Goal: Task Accomplishment & Management: Manage account settings

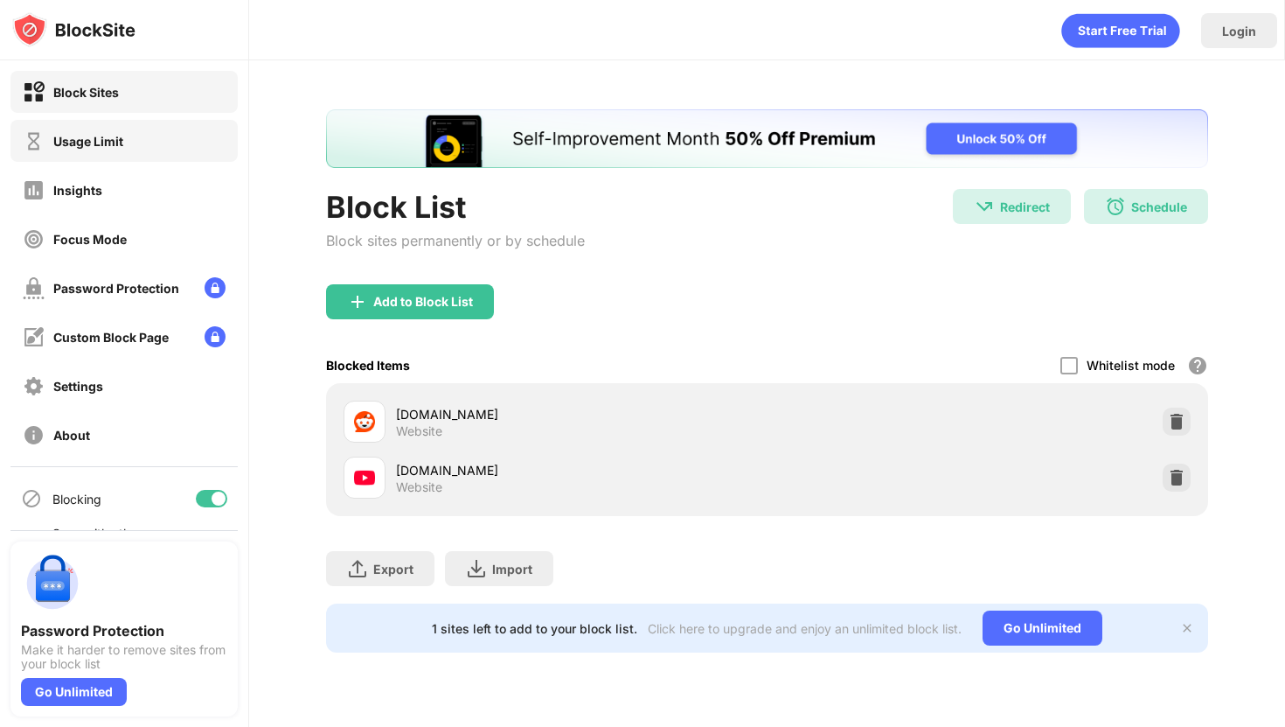
click at [176, 144] on div "Usage Limit" at bounding box center [123, 141] width 227 height 42
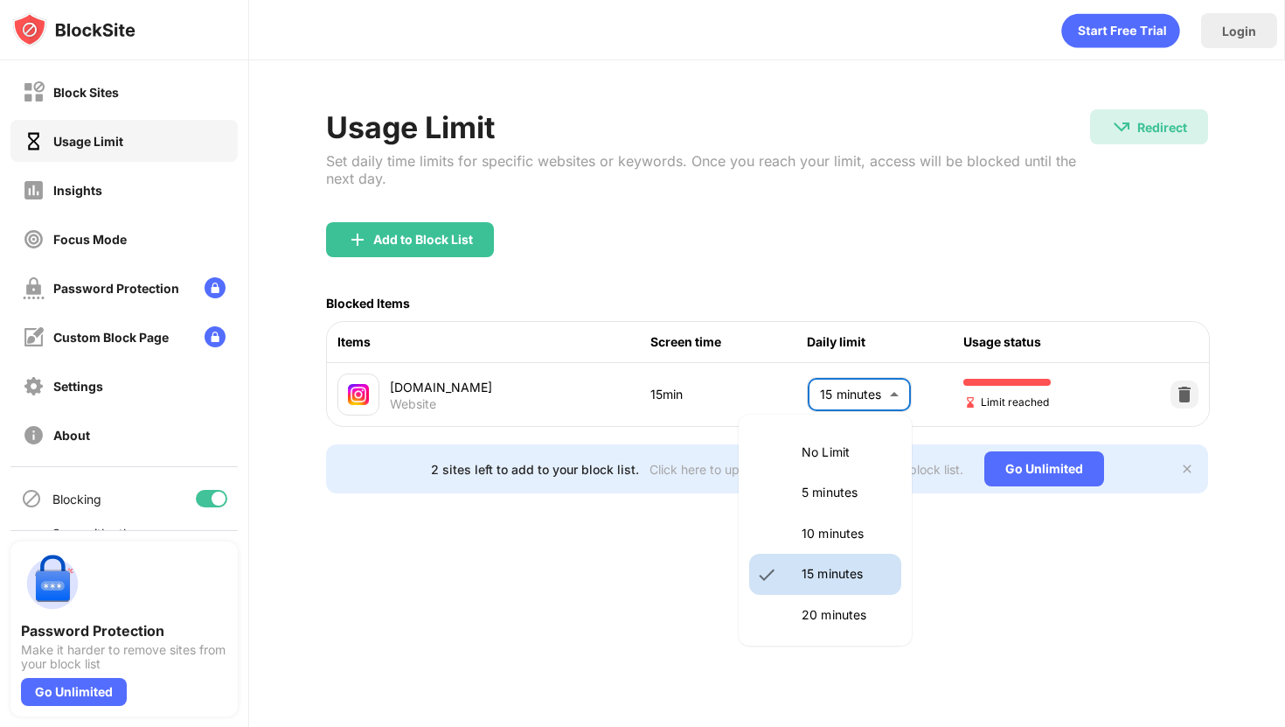
click at [831, 396] on body "Block Sites Usage Limit Insights Focus Mode Password Protection Custom Block Pa…" at bounding box center [642, 363] width 1285 height 727
click at [811, 514] on li "10 minutes" at bounding box center [825, 533] width 152 height 40
type input "**"
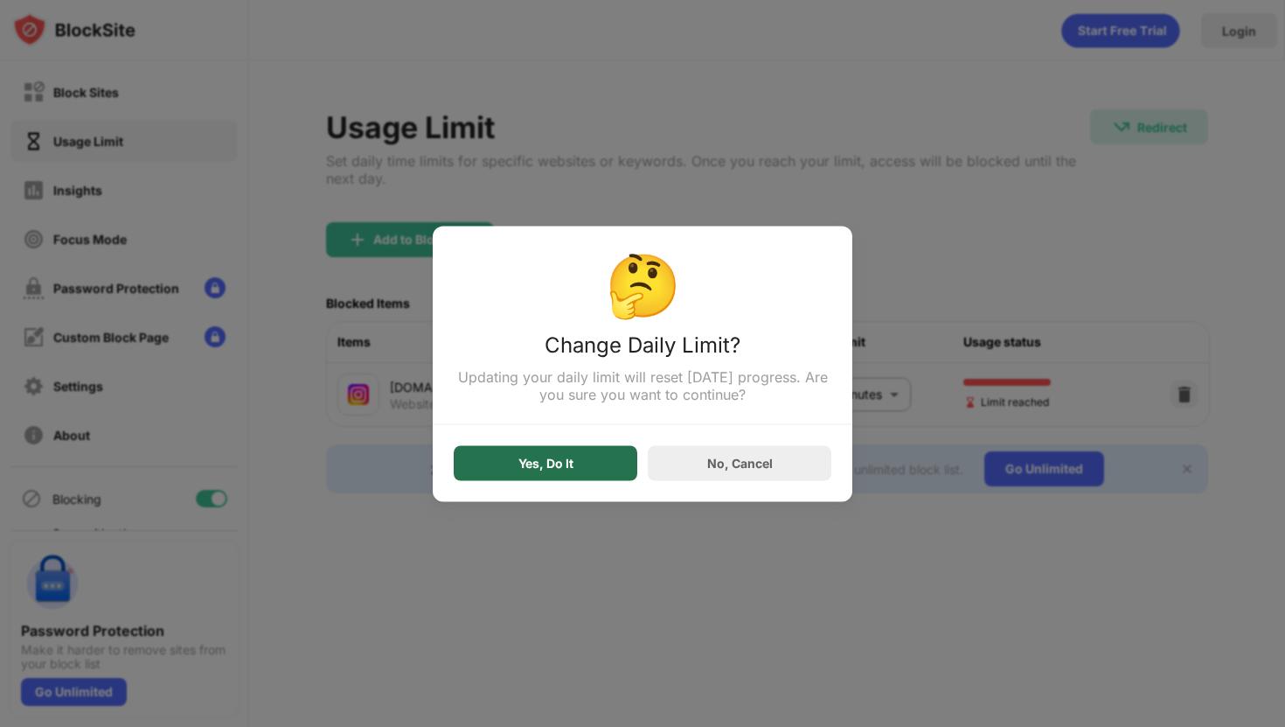
click at [582, 466] on div "Yes, Do It" at bounding box center [546, 462] width 184 height 35
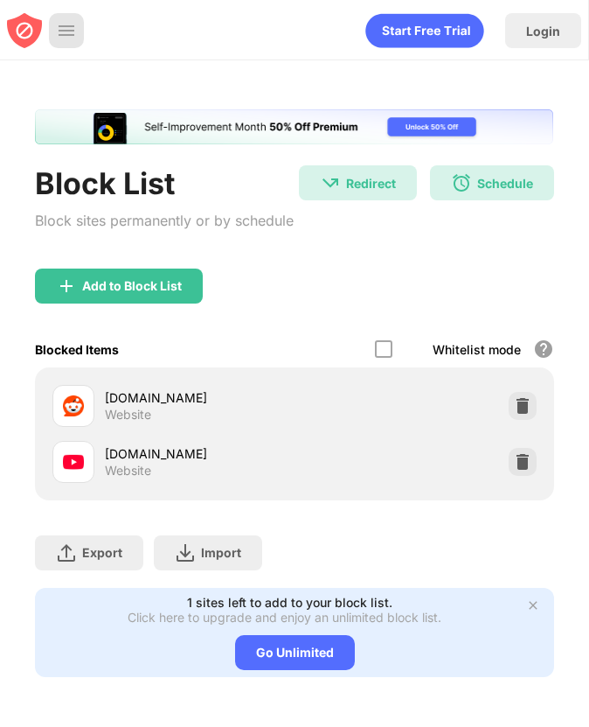
click at [73, 45] on div at bounding box center [66, 30] width 35 height 35
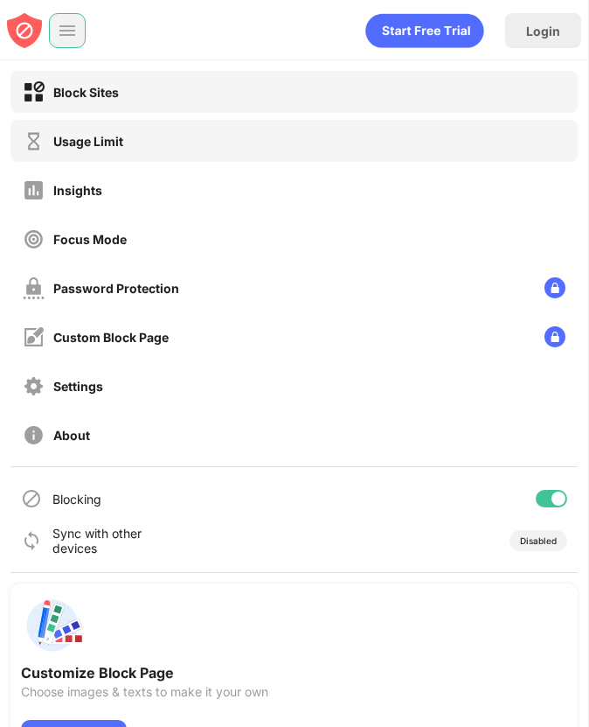
click at [145, 154] on div "Usage Limit" at bounding box center [293, 141] width 567 height 42
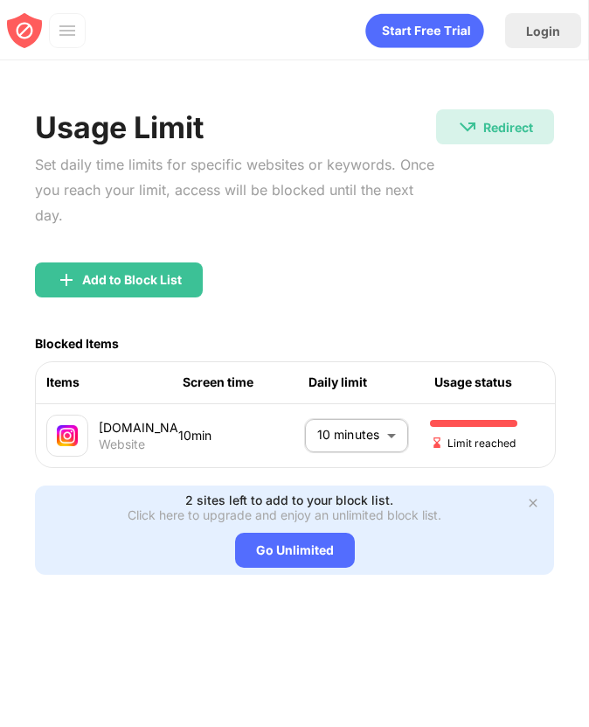
click at [335, 426] on body "Login Block Sites Usage Limit Insights Focus Mode Password Protection Custom Bl…" at bounding box center [294, 363] width 589 height 727
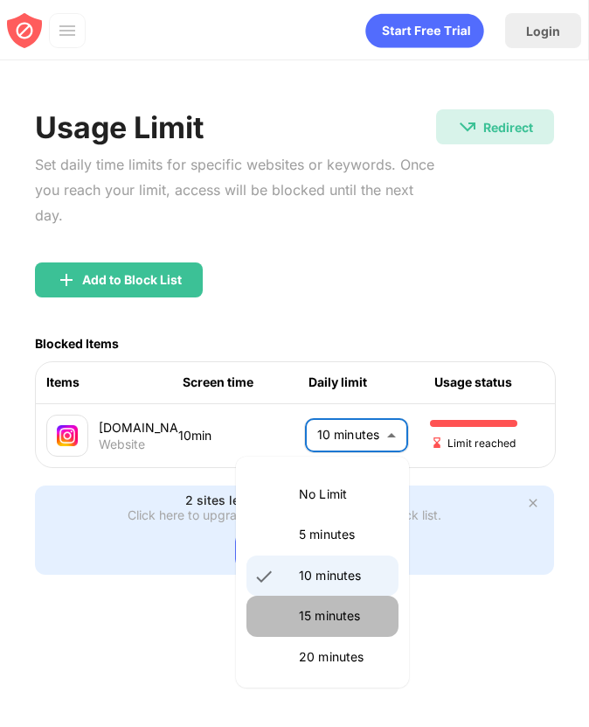
click at [328, 601] on li "15 minutes" at bounding box center [323, 615] width 152 height 40
type input "**"
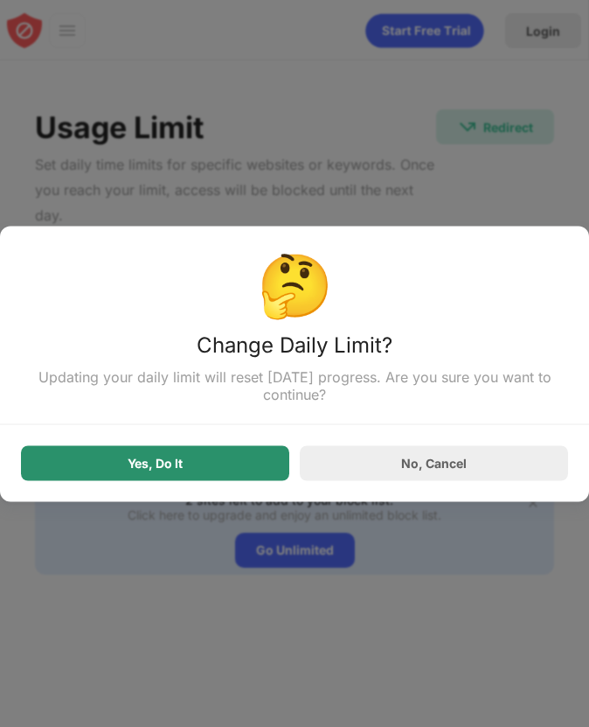
click at [267, 464] on div "Yes, Do It" at bounding box center [155, 462] width 268 height 35
